Goal: Participate in discussion: Engage in conversation with other users on a specific topic

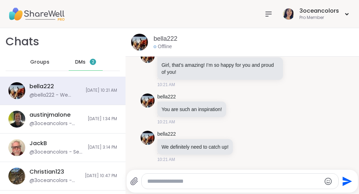
scroll to position [6241, 0]
click at [248, 146] on icon at bounding box center [245, 145] width 6 height 7
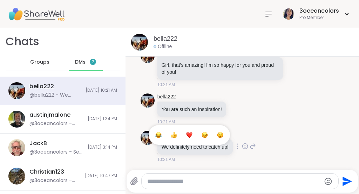
click at [176, 135] on div "Select Reaction: Thumbs up" at bounding box center [174, 134] width 6 height 6
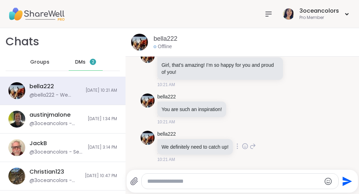
scroll to position [6251, 0]
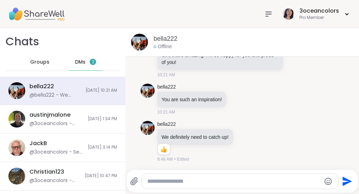
click at [83, 61] on div "DMs 2" at bounding box center [86, 62] width 34 height 17
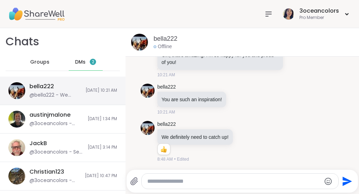
click at [63, 88] on div "bella222 @bella222 - We definitely need to catch up!" at bounding box center [55, 90] width 52 height 16
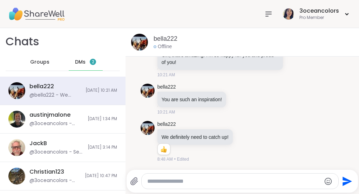
click at [41, 64] on span "Groups" at bounding box center [39, 62] width 19 height 7
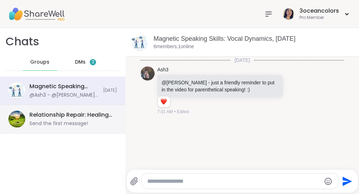
click at [62, 119] on div "Relationship Repair: Healing Resentment, [DATE] Send the first message!" at bounding box center [70, 119] width 83 height 16
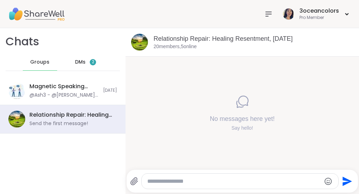
click at [81, 59] on span "DMs" at bounding box center [80, 62] width 11 height 7
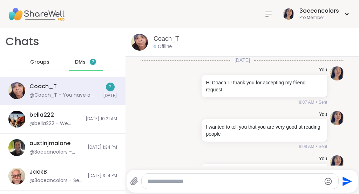
scroll to position [233, 0]
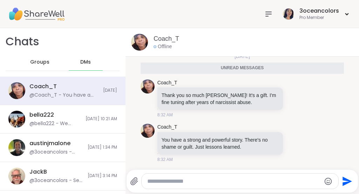
click at [198, 183] on textarea "Type your message" at bounding box center [234, 180] width 174 height 7
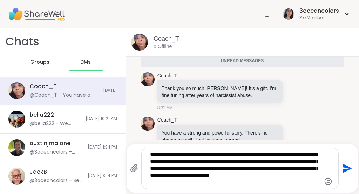
click at [250, 177] on textarea "**********" at bounding box center [234, 167] width 168 height 35
click at [287, 176] on textarea "**********" at bounding box center [234, 167] width 168 height 35
click at [201, 184] on textarea "**********" at bounding box center [234, 167] width 168 height 35
type textarea "**********"
click at [343, 166] on icon "Send" at bounding box center [347, 167] width 9 height 9
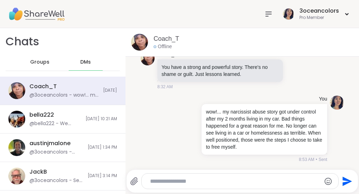
scroll to position [289, 0]
click at [266, 12] on icon at bounding box center [269, 14] width 6 height 4
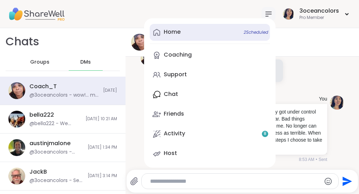
click at [203, 34] on link "Home 2 Scheduled" at bounding box center [210, 32] width 120 height 17
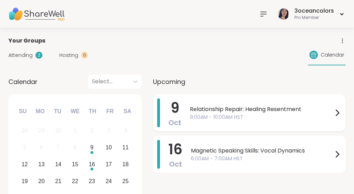
click at [220, 110] on span "Relationship Repair: Healing Resentment" at bounding box center [261, 109] width 143 height 8
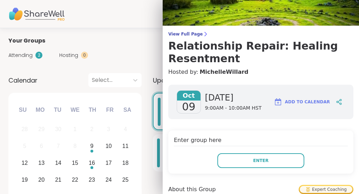
scroll to position [31, 0]
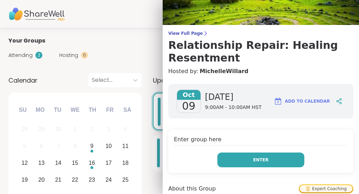
click at [241, 158] on button "Enter" at bounding box center [260, 159] width 87 height 15
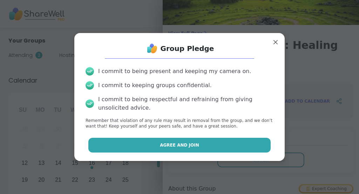
click at [205, 147] on button "Agree and Join" at bounding box center [179, 144] width 183 height 15
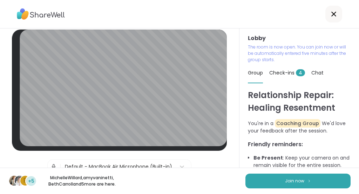
scroll to position [5, 0]
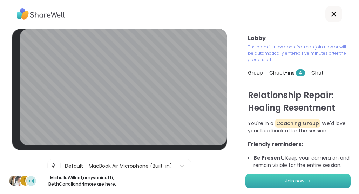
click at [269, 178] on button "Join now" at bounding box center [297, 180] width 105 height 15
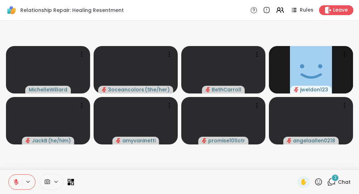
click at [330, 181] on icon at bounding box center [332, 181] width 7 height 6
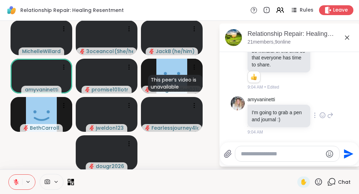
scroll to position [385, 0]
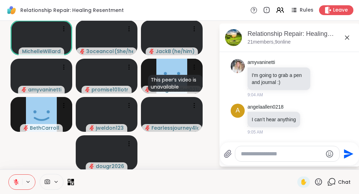
click at [287, 155] on textarea "Type your message" at bounding box center [282, 153] width 82 height 7
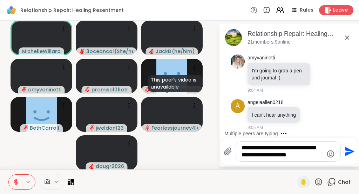
type textarea "**********"
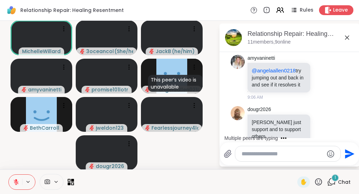
scroll to position [546, 0]
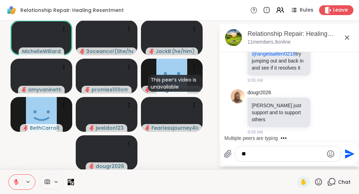
type textarea "*"
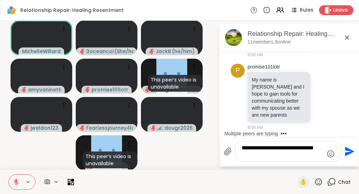
scroll to position [682, 0]
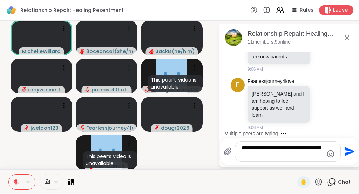
type textarea "**********"
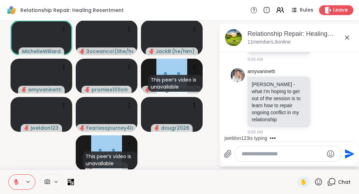
scroll to position [794, 0]
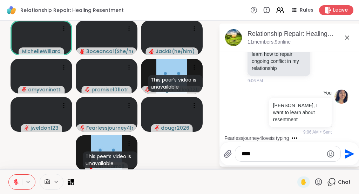
type textarea "*****"
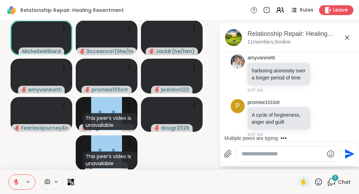
scroll to position [1016, 0]
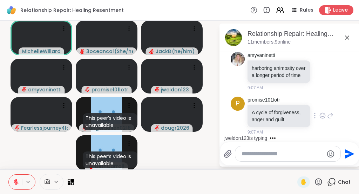
click at [286, 121] on p "A cycle of forgiveness, anger and guilt" at bounding box center [279, 116] width 54 height 14
click at [319, 112] on icon at bounding box center [322, 115] width 6 height 7
click at [300, 97] on button "Select Reaction: Thumbs up" at bounding box center [307, 104] width 14 height 14
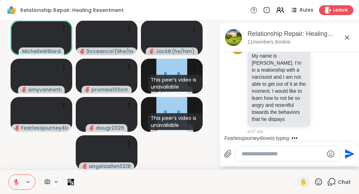
scroll to position [1185, 0]
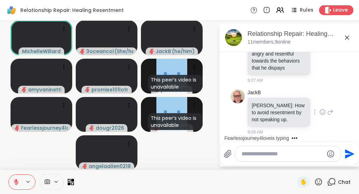
click at [319, 109] on icon at bounding box center [322, 111] width 6 height 7
click at [304, 99] on div "Select Reaction: Thumbs up" at bounding box center [307, 100] width 6 height 6
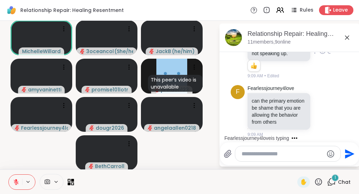
scroll to position [1260, 0]
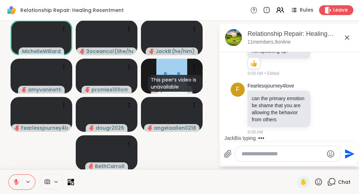
click at [277, 153] on textarea "Type your message" at bounding box center [283, 153] width 82 height 7
type textarea "*******"
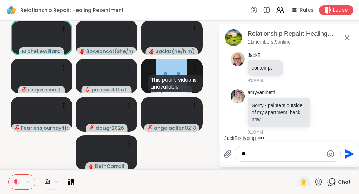
scroll to position [1462, 0]
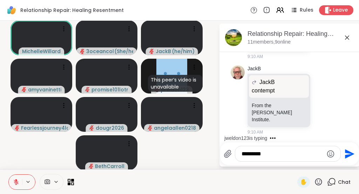
type textarea "**********"
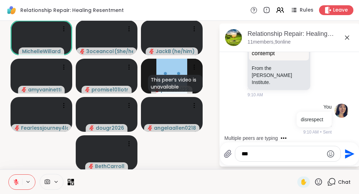
scroll to position [1550, 0]
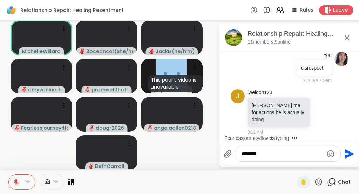
type textarea "********"
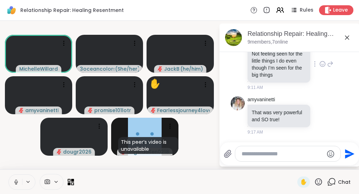
scroll to position [1831, 0]
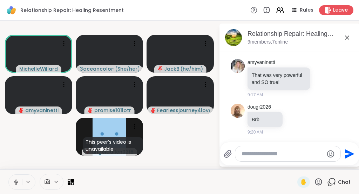
click at [15, 178] on icon at bounding box center [16, 181] width 6 height 6
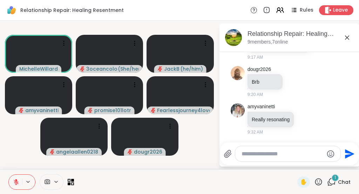
scroll to position [1868, 0]
click at [252, 152] on textarea "Type your message" at bounding box center [283, 153] width 82 height 7
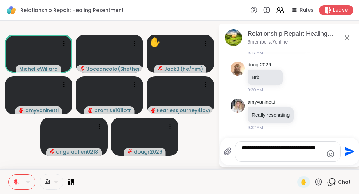
type textarea "**********"
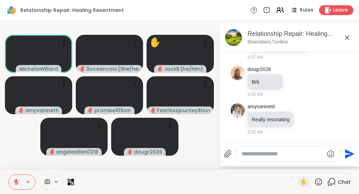
scroll to position [1913, 0]
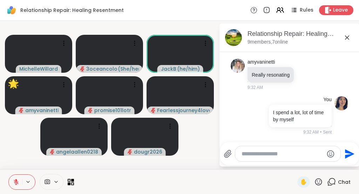
click at [314, 181] on icon at bounding box center [318, 181] width 9 height 9
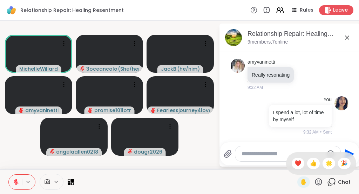
click at [243, 180] on div at bounding box center [185, 182] width 215 height 16
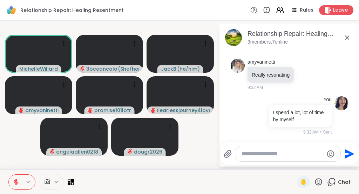
click at [315, 181] on icon at bounding box center [318, 181] width 7 height 7
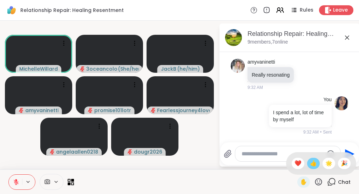
click at [313, 162] on span "👍" at bounding box center [313, 163] width 7 height 8
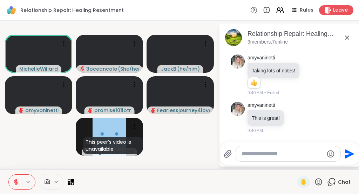
scroll to position [2164, 0]
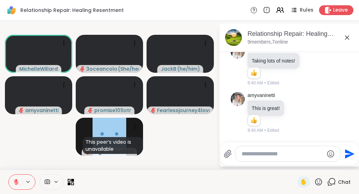
click at [315, 182] on icon at bounding box center [318, 181] width 7 height 7
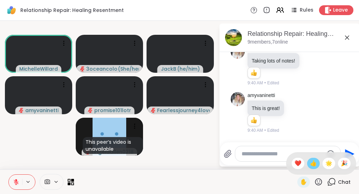
click at [310, 163] on span "👍" at bounding box center [313, 163] width 7 height 8
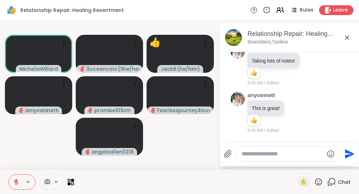
click at [289, 150] on textarea "Type your message" at bounding box center [283, 153] width 82 height 7
type textarea "**********"
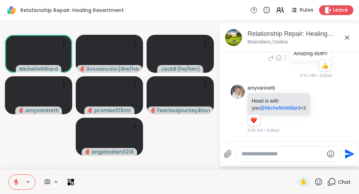
scroll to position [2273, 0]
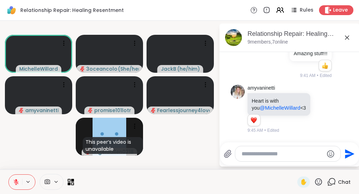
click at [15, 183] on icon at bounding box center [16, 181] width 6 height 6
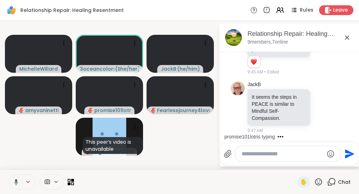
scroll to position [2390, 0]
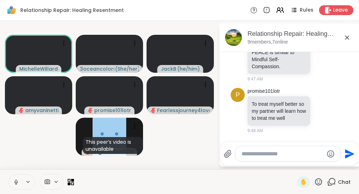
click at [18, 180] on icon at bounding box center [16, 181] width 6 height 6
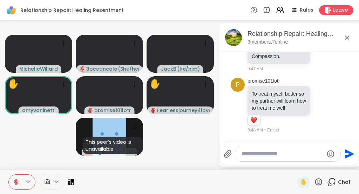
scroll to position [2340, 0]
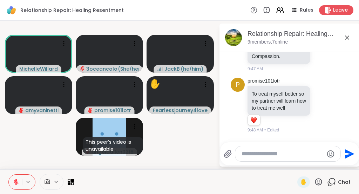
click at [249, 155] on textarea "Type your message" at bounding box center [283, 153] width 82 height 7
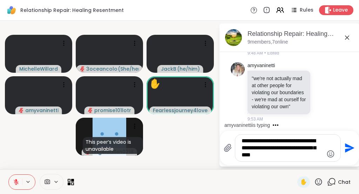
scroll to position [2542, 0]
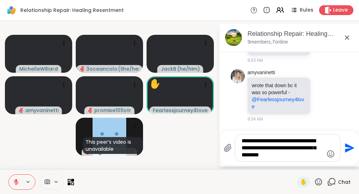
type textarea "**********"
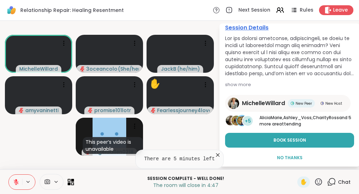
scroll to position [66, 0]
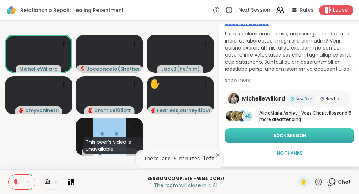
click at [248, 133] on button "Book Session" at bounding box center [289, 135] width 129 height 15
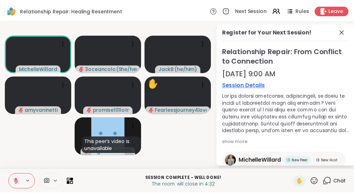
scroll to position [0, 0]
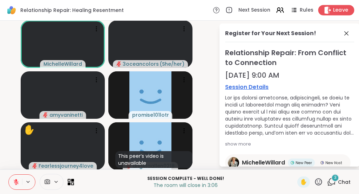
click at [333, 11] on span "Leave" at bounding box center [340, 10] width 15 height 7
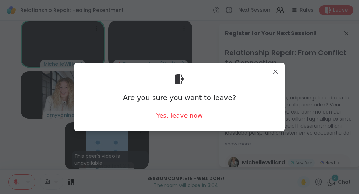
click at [177, 115] on div "Yes, leave now" at bounding box center [179, 115] width 46 height 9
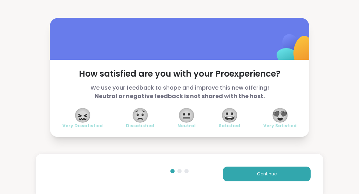
click at [281, 114] on span "😍" at bounding box center [280, 115] width 18 height 13
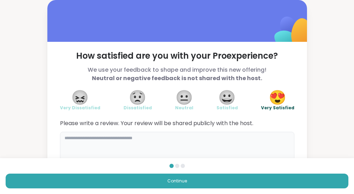
click at [150, 141] on textarea at bounding box center [177, 148] width 234 height 34
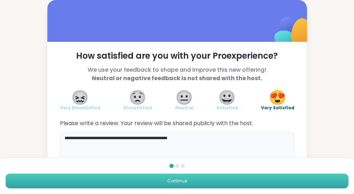
type textarea "**********"
click at [248, 173] on button "Continue" at bounding box center [177, 180] width 343 height 15
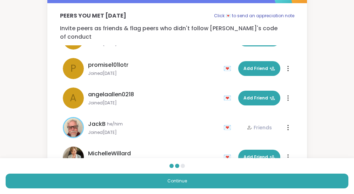
scroll to position [61, 0]
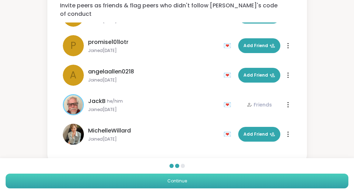
click at [239, 174] on button "Continue" at bounding box center [177, 180] width 343 height 15
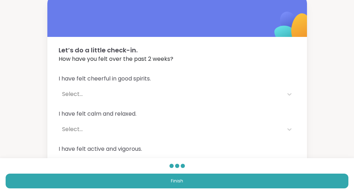
scroll to position [7, 0]
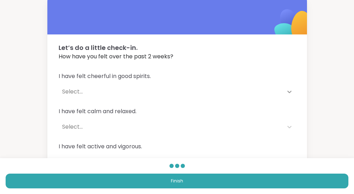
click at [289, 90] on icon at bounding box center [289, 91] width 7 height 7
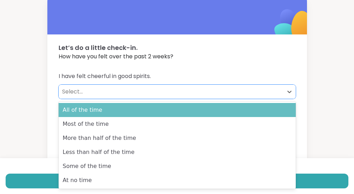
click at [181, 108] on div "All of the time" at bounding box center [177, 110] width 237 height 14
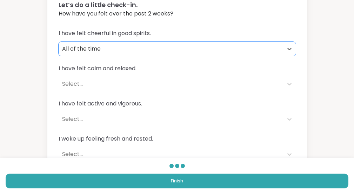
scroll to position [52, 0]
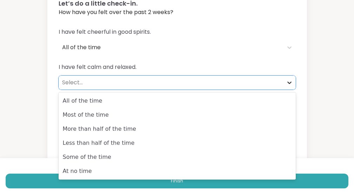
click at [288, 82] on icon at bounding box center [289, 82] width 4 height 2
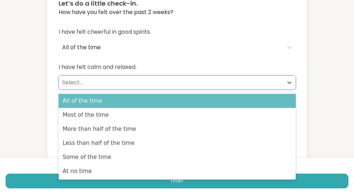
click at [211, 102] on div "All of the time" at bounding box center [177, 101] width 237 height 14
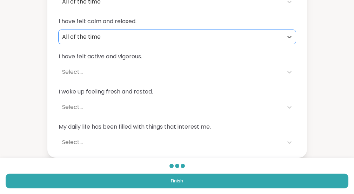
scroll to position [100, 0]
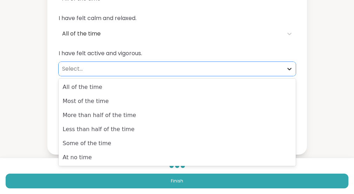
click at [290, 69] on icon at bounding box center [289, 68] width 7 height 7
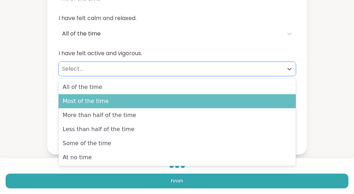
click at [252, 96] on div "Most of the time" at bounding box center [177, 101] width 237 height 14
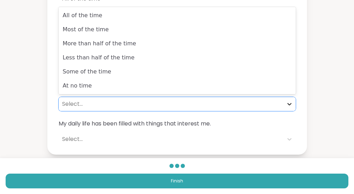
click at [288, 105] on icon at bounding box center [289, 103] width 7 height 7
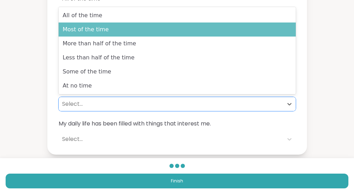
click at [197, 27] on div "Most of the time" at bounding box center [177, 29] width 237 height 14
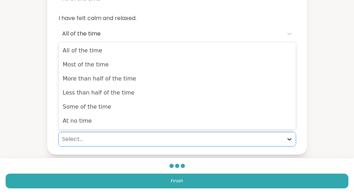
click at [292, 138] on icon at bounding box center [289, 138] width 7 height 7
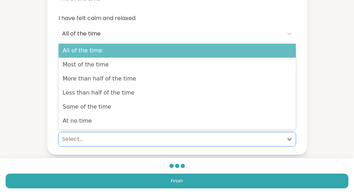
click at [203, 55] on div "All of the time" at bounding box center [177, 50] width 237 height 14
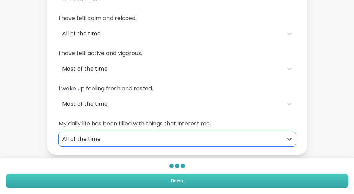
click at [254, 173] on button "Finish" at bounding box center [177, 180] width 343 height 15
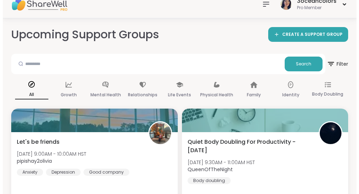
scroll to position [12, 0]
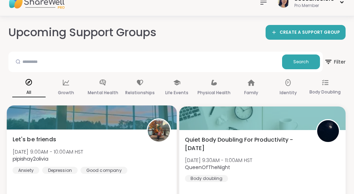
click at [155, 133] on img at bounding box center [159, 130] width 22 height 22
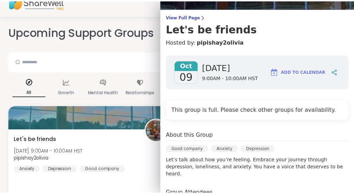
scroll to position [0, 0]
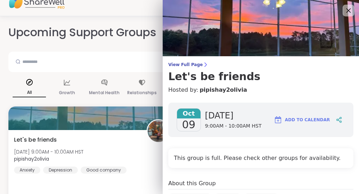
click at [344, 11] on icon at bounding box center [348, 10] width 9 height 9
